Goal: Navigation & Orientation: Understand site structure

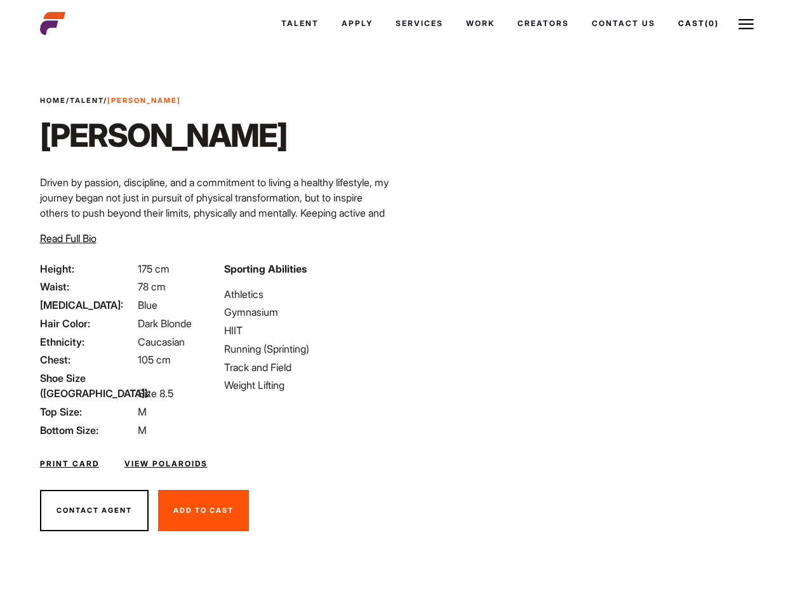
click at [697, 24] on link "Cast (0)" at bounding box center [699, 23] width 64 height 34
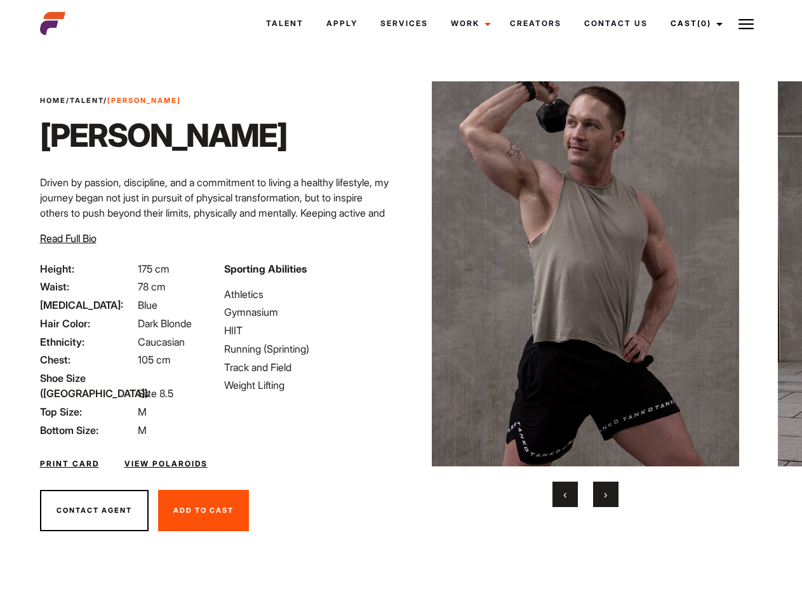
click at [693, 24] on link "Cast (0)" at bounding box center [694, 23] width 71 height 34
click at [746, 24] on img at bounding box center [746, 24] width 15 height 15
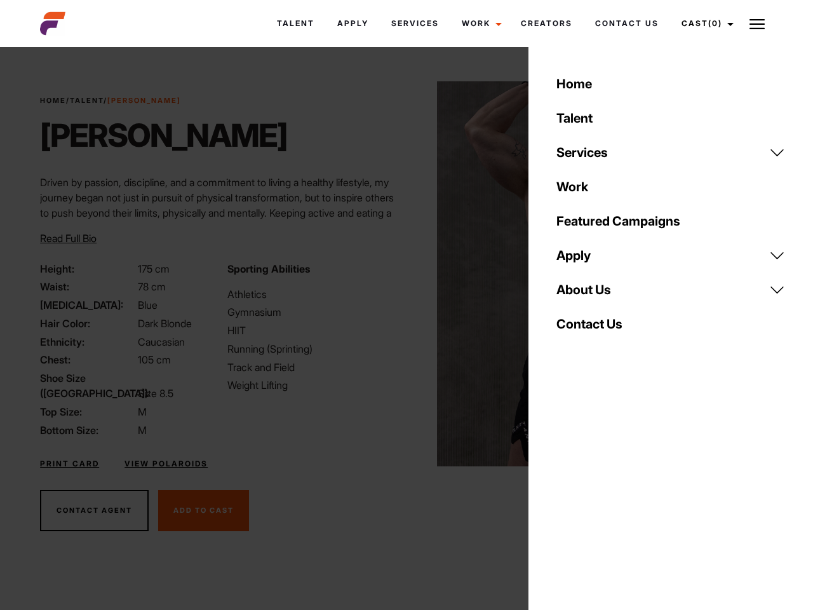
click at [585, 294] on link "About Us" at bounding box center [671, 290] width 244 height 34
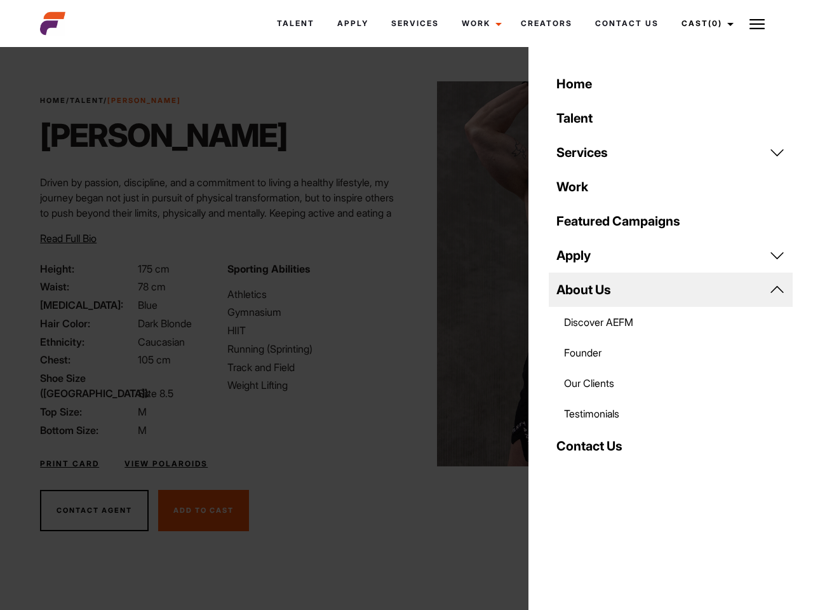
click at [401, 274] on div "Sporting Abilities Athletics Gymnasium HIIT Running (Sprinting) Track and Field…" at bounding box center [313, 349] width 187 height 177
click at [565, 494] on div "Home Talent Services Talent Casting Photography Videography Creative Hair and M…" at bounding box center [671, 305] width 285 height 610
click at [606, 494] on div "Home Talent Services Talent Casting Photography Videography Creative Hair and M…" at bounding box center [671, 305] width 285 height 610
